Goal: Complete application form

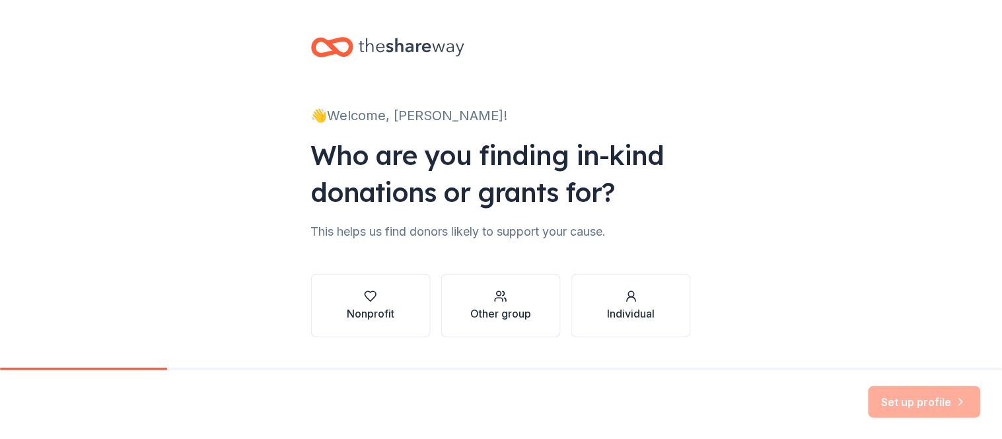
click at [998, 371] on div "Set up profile" at bounding box center [501, 405] width 1002 height 69
drag, startPoint x: 998, startPoint y: 352, endPoint x: 1000, endPoint y: 285, distance: 66.7
click at [1001, 309] on div "👋 Welcome, [PERSON_NAME]! Who are you finding in-kind donations or grants for? …" at bounding box center [501, 219] width 1002 height 439
click at [889, 405] on div "Set up profile" at bounding box center [925, 402] width 112 height 32
click at [869, 386] on div "Set up profile" at bounding box center [925, 402] width 112 height 32
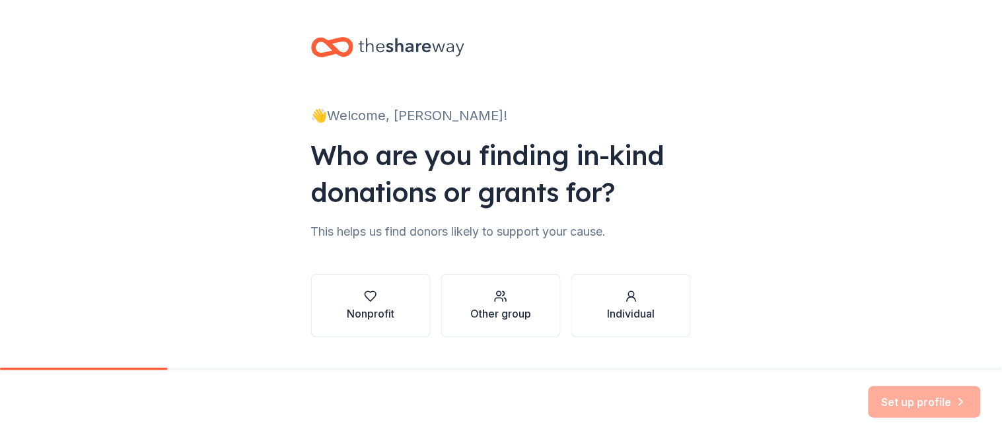
scroll to position [253, 0]
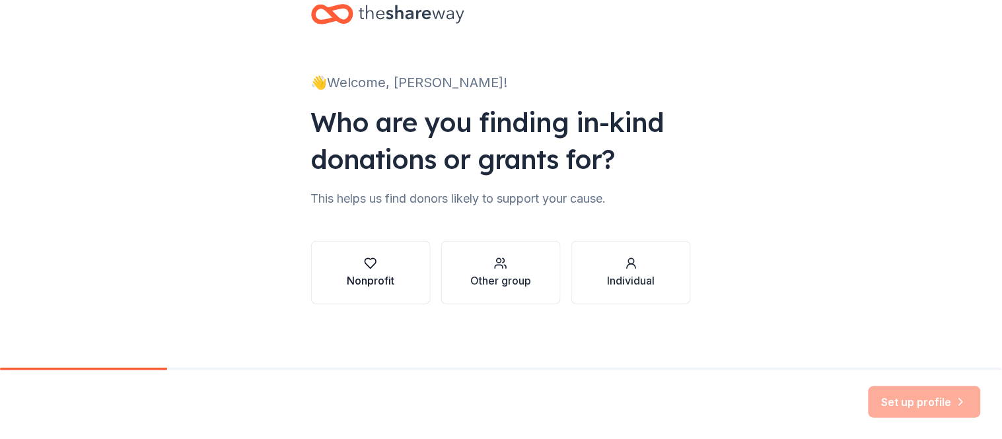
click at [311, 241] on button "Nonprofit" at bounding box center [371, 272] width 120 height 63
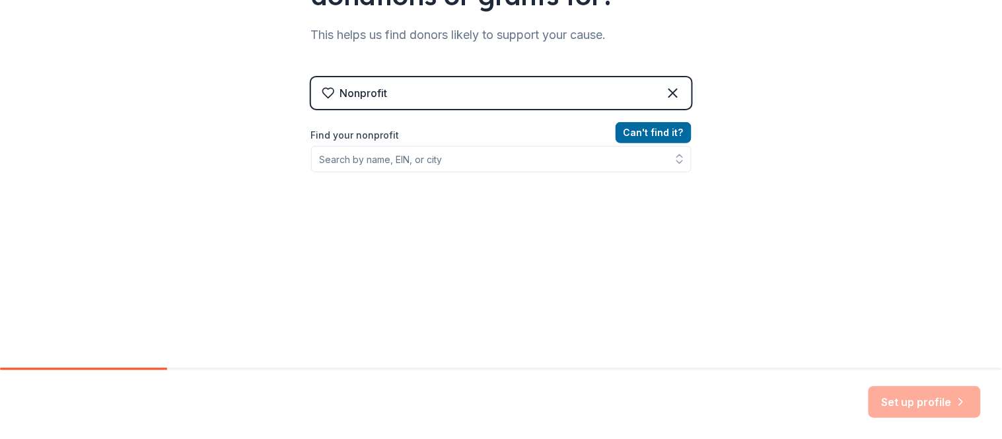
click at [340, 101] on div "Nonprofit" at bounding box center [364, 93] width 48 height 16
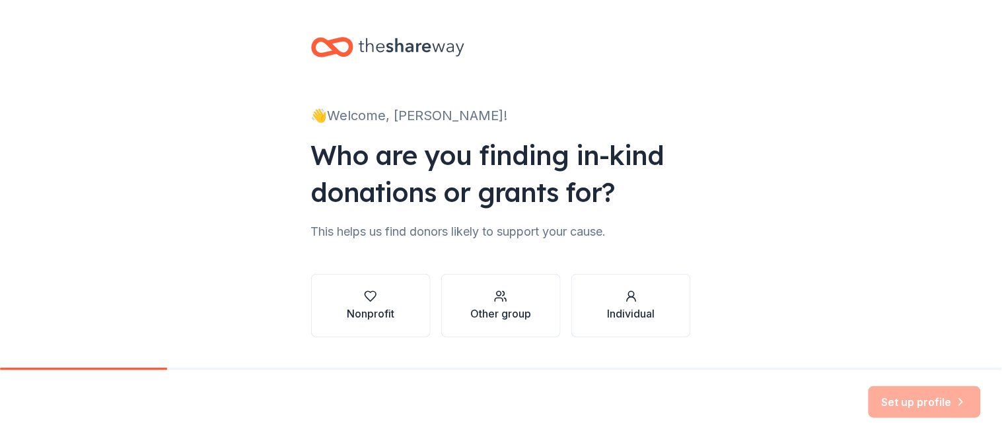
click at [999, 371] on div "Set up profile" at bounding box center [501, 405] width 1002 height 69
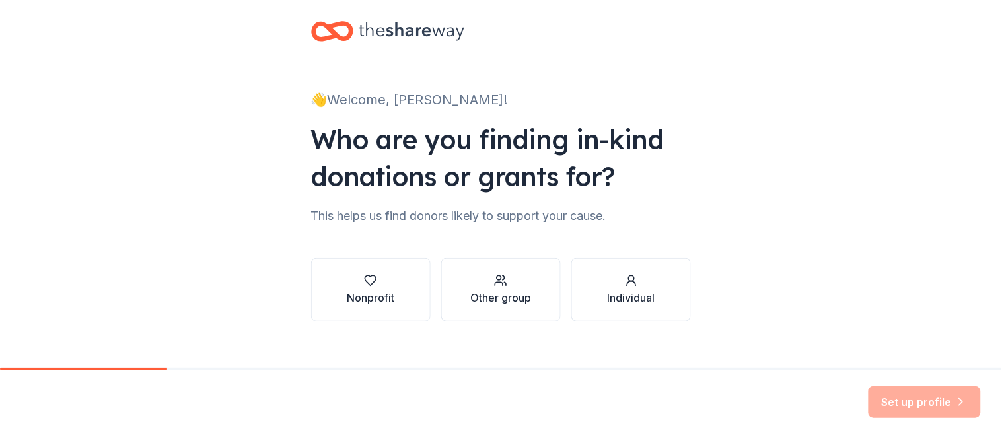
scroll to position [29, 0]
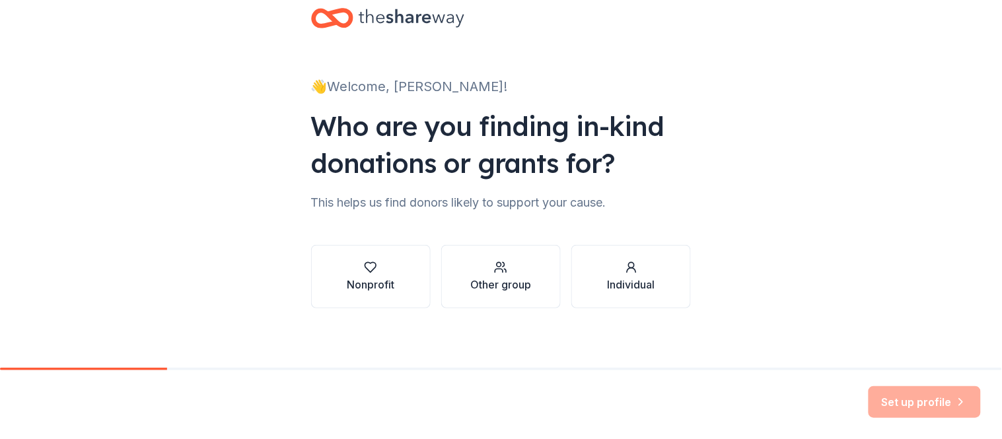
click at [995, 368] on div at bounding box center [501, 369] width 1002 height 3
click at [975, 223] on div "👋 Welcome, Lara! Who are you finding in-kind donations or grants for? This help…" at bounding box center [501, 171] width 1002 height 401
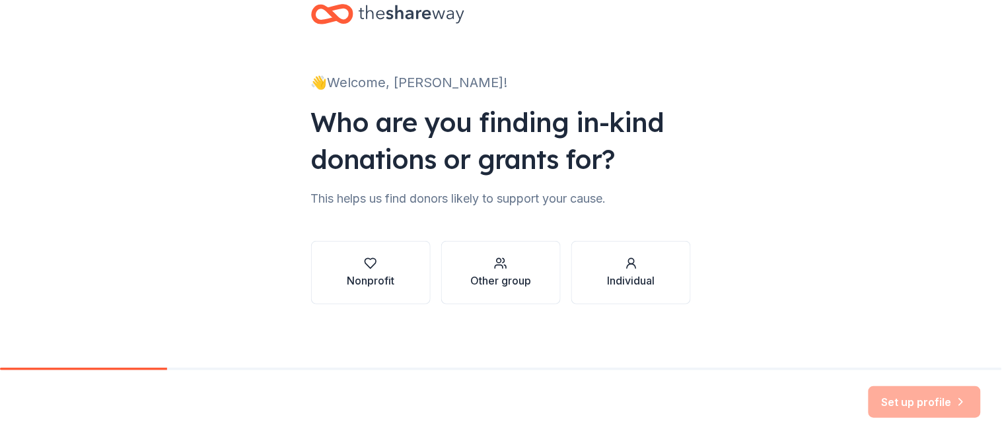
scroll to position [253, 0]
click at [410, 188] on div "This helps us find donors likely to support your cause." at bounding box center [501, 198] width 380 height 21
click at [353, 241] on button "Nonprofit" at bounding box center [371, 272] width 120 height 63
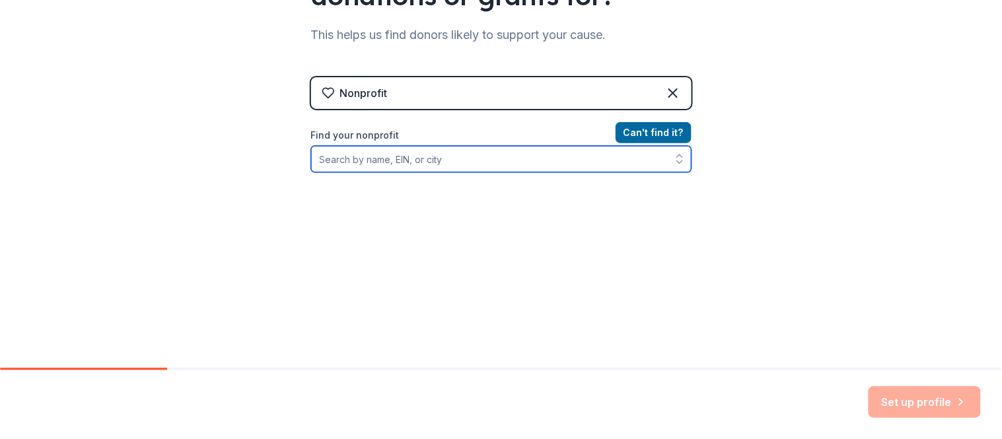
click at [311, 172] on input "Find your nonprofit" at bounding box center [501, 159] width 380 height 26
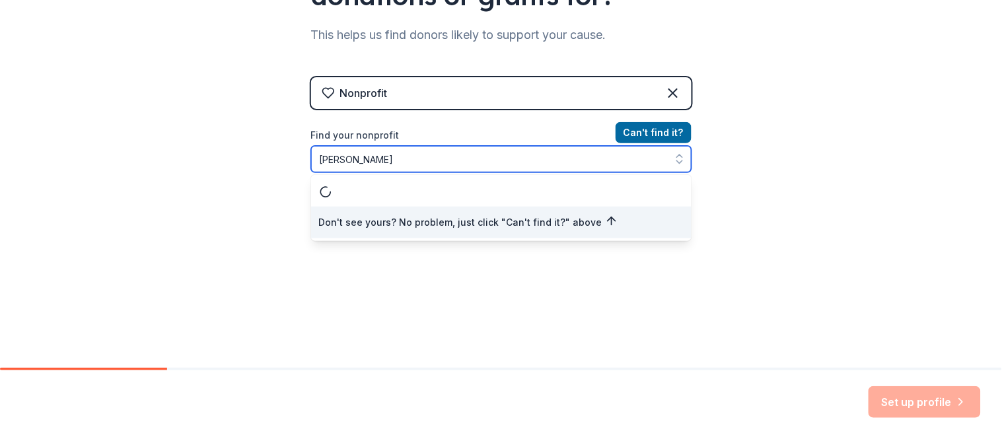
scroll to position [298, 0]
type input "vincent house"
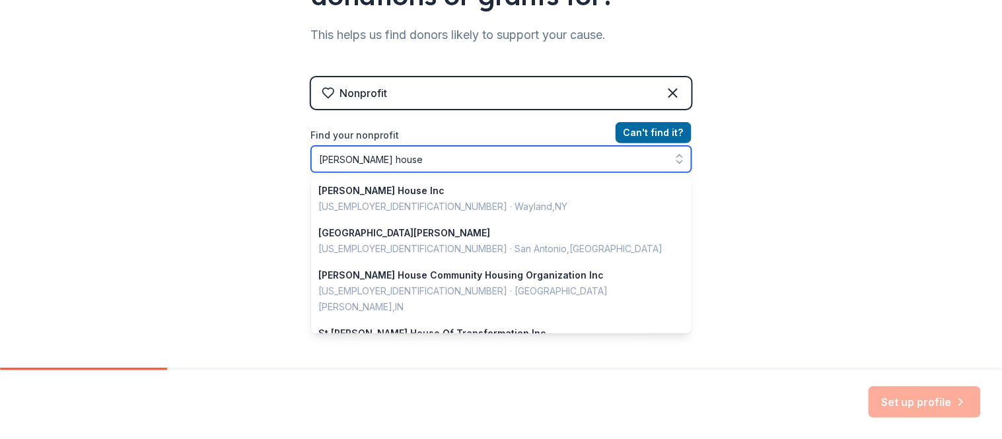
scroll to position [207, 0]
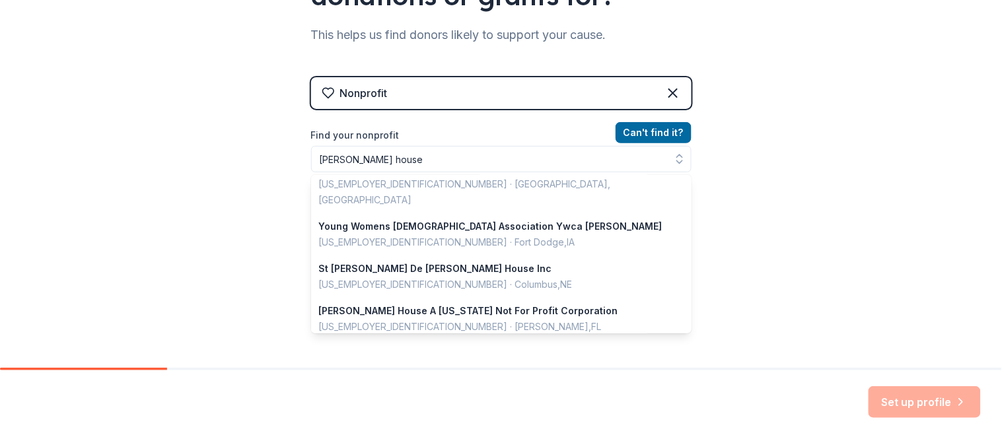
click at [850, 325] on div "👋 Welcome, Lara! Who are you finding in-kind donations or grants for? This help…" at bounding box center [501, 85] width 1002 height 565
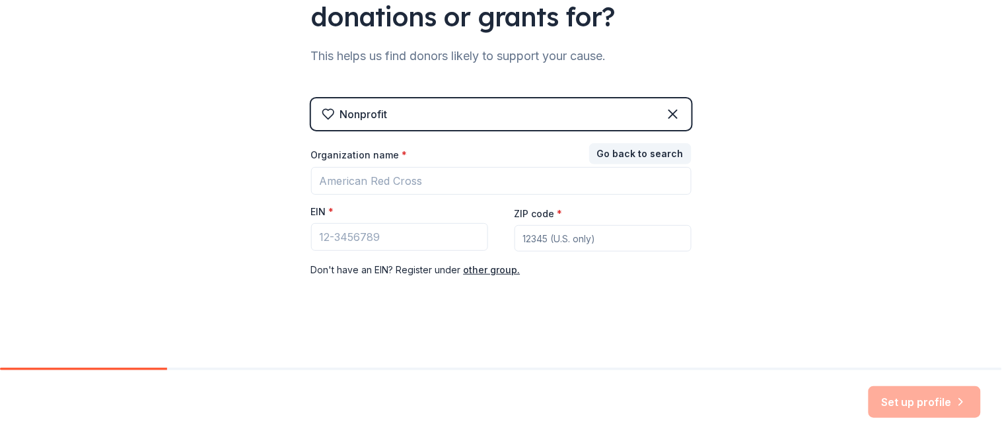
click at [439, 98] on div "Nonprofit" at bounding box center [501, 114] width 380 height 32
click at [411, 127] on div "Nonprofit" at bounding box center [501, 114] width 380 height 32
click at [692, 108] on div "Nonprofit" at bounding box center [501, 114] width 380 height 32
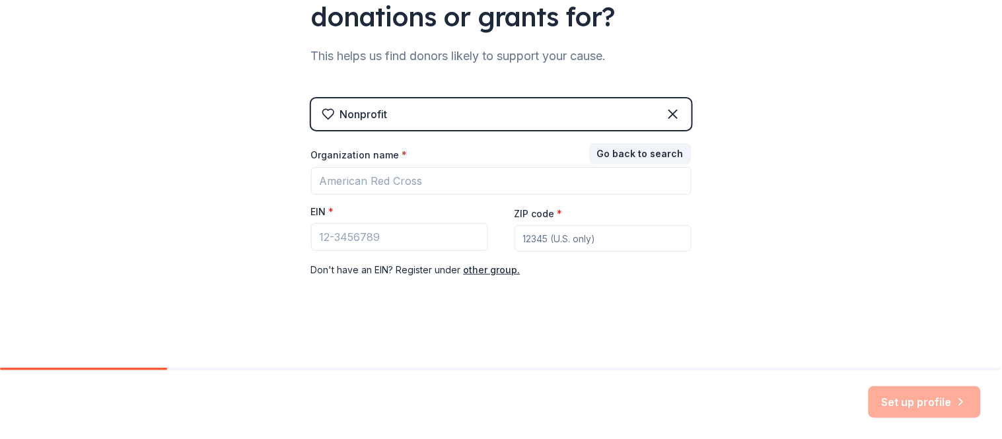
click at [692, 152] on div "Nonprofit Go back to search Organization name * EIN * ZIP code * Don ' t have a…" at bounding box center [501, 201] width 380 height 206
click at [692, 164] on button "Go back to search" at bounding box center [640, 153] width 102 height 21
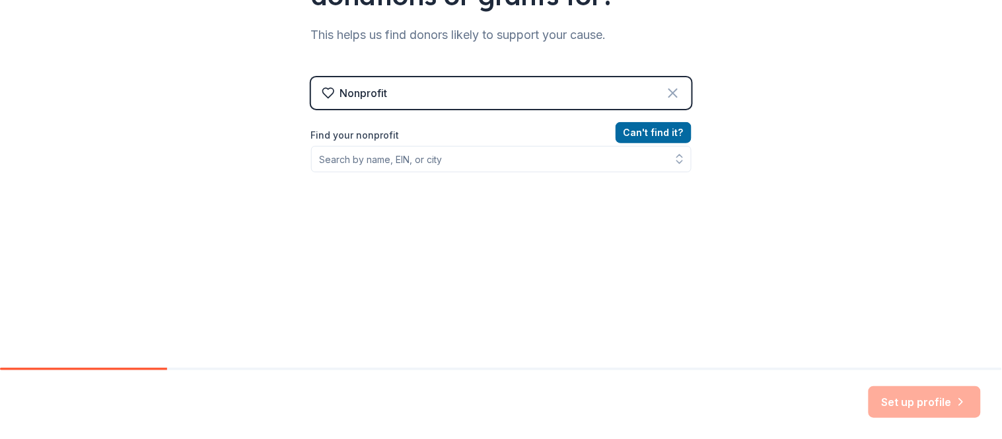
click at [681, 101] on icon at bounding box center [673, 93] width 16 height 16
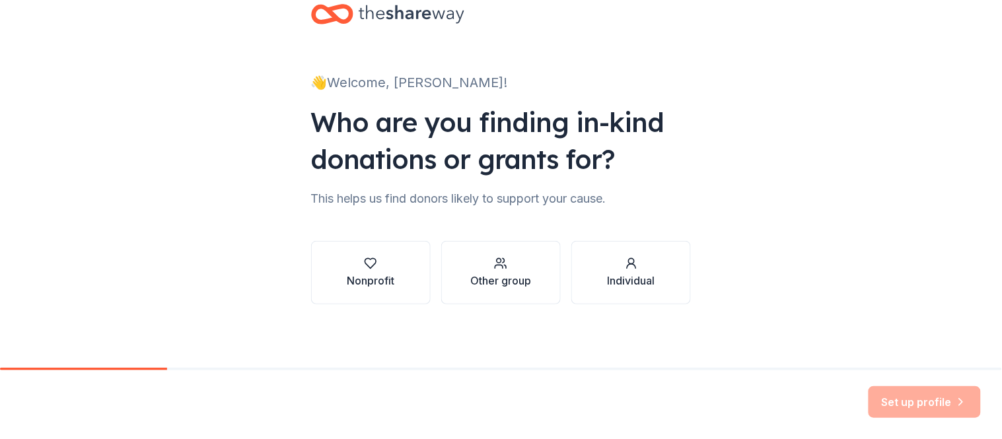
scroll to position [253, 0]
click at [523, 273] on div "Other group" at bounding box center [500, 281] width 61 height 16
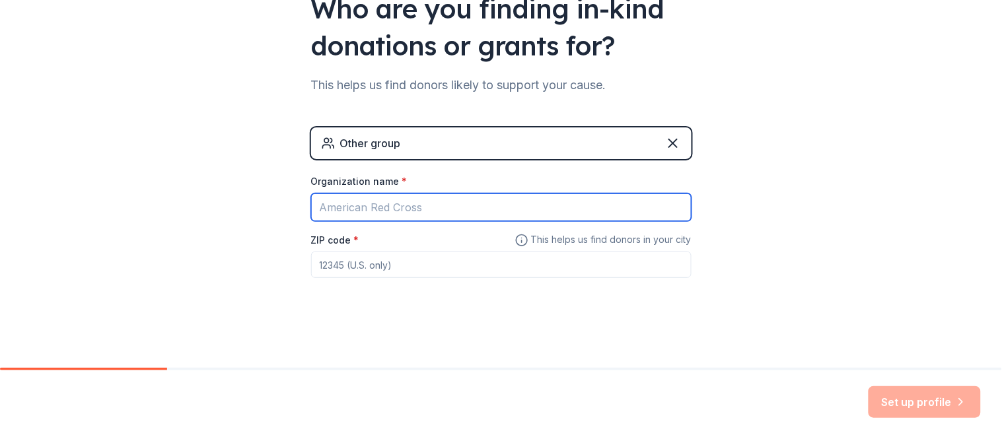
click at [464, 221] on input "Organization name *" at bounding box center [501, 208] width 380 height 28
type input "vincent house"
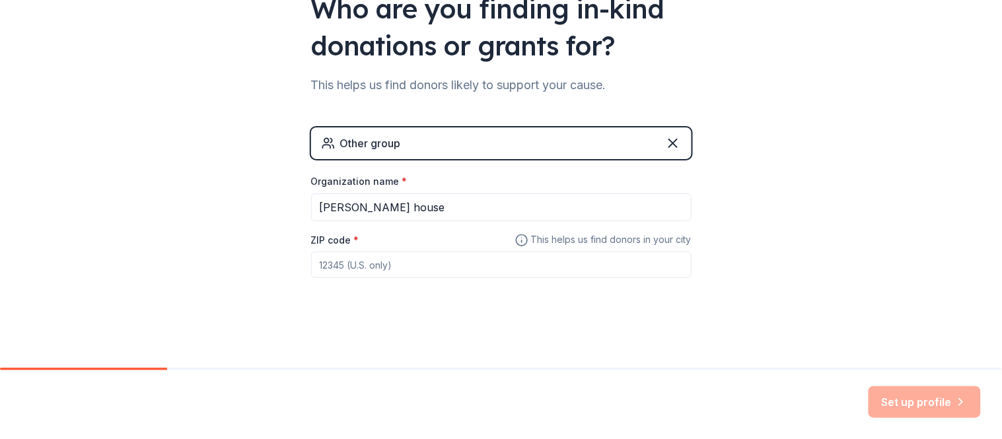
click at [590, 252] on input "ZIP code *" at bounding box center [501, 265] width 380 height 26
type input "33781"
click at [571, 280] on div "👋 Welcome, Lara! Who are you finding in-kind donations or grants for? This help…" at bounding box center [501, 110] width 423 height 515
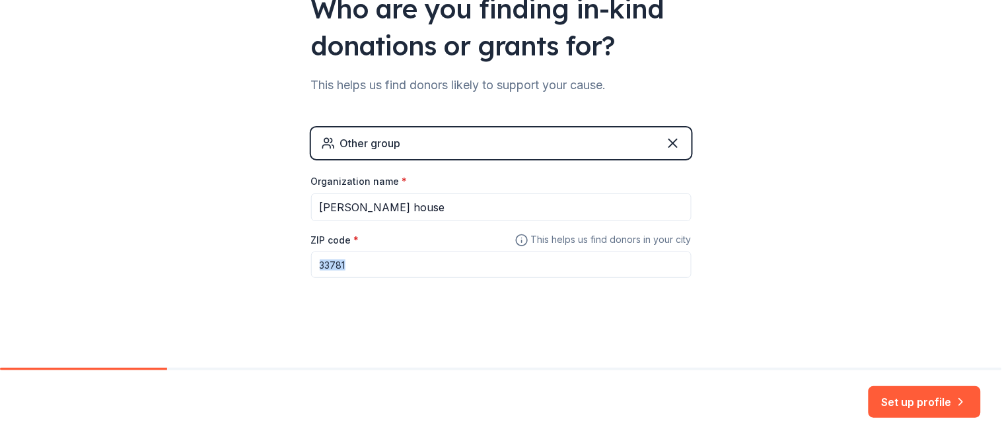
click at [571, 280] on div "👋 Welcome, Lara! Who are you finding in-kind donations or grants for? This help…" at bounding box center [501, 110] width 423 height 515
